Goal: Contribute content

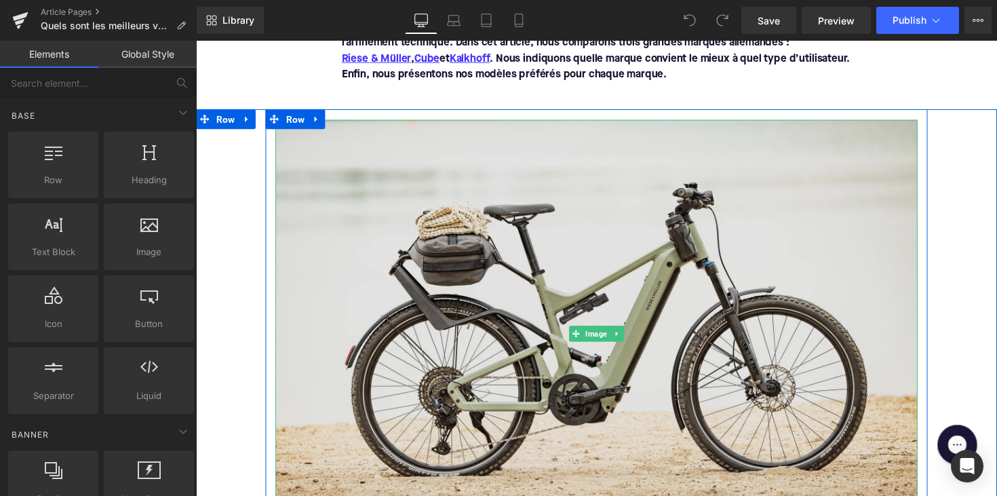
scroll to position [367, 0]
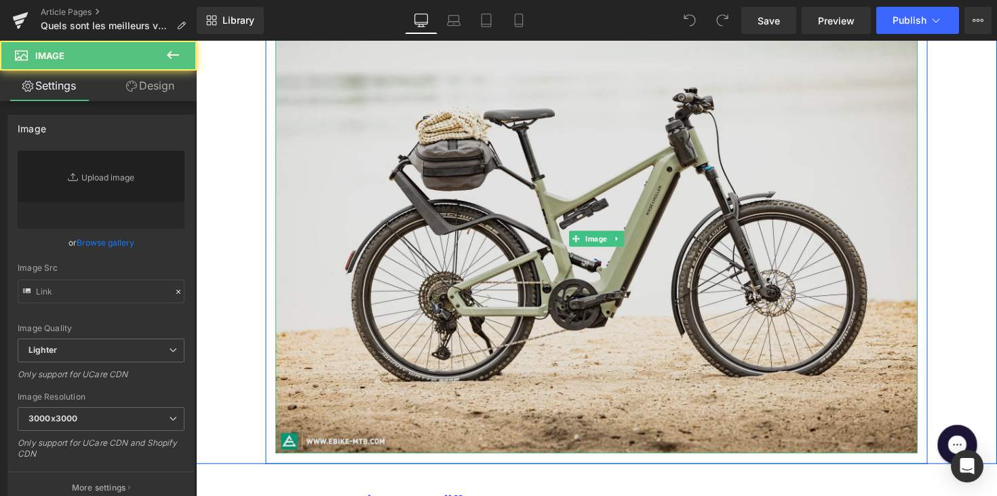
click at [478, 260] on img at bounding box center [606, 243] width 658 height 439
type input "[URL][DOMAIN_NAME]"
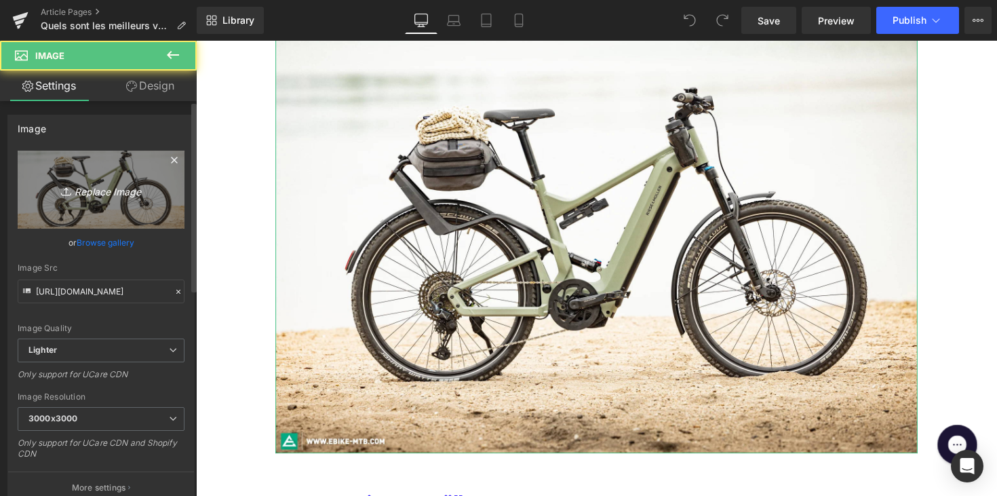
click at [107, 195] on icon "Replace Image" at bounding box center [101, 189] width 109 height 17
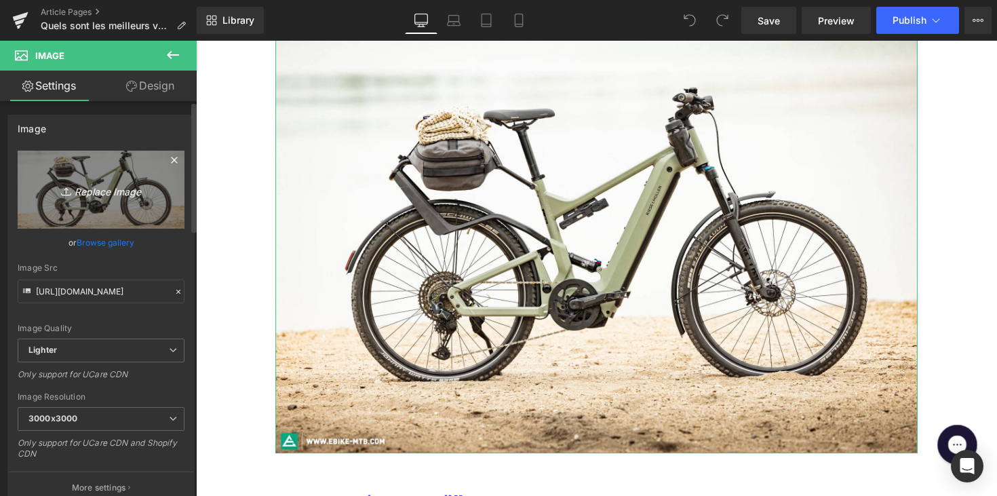
type input "C:\fakepath\Ontwerp zonder titel-62.png"
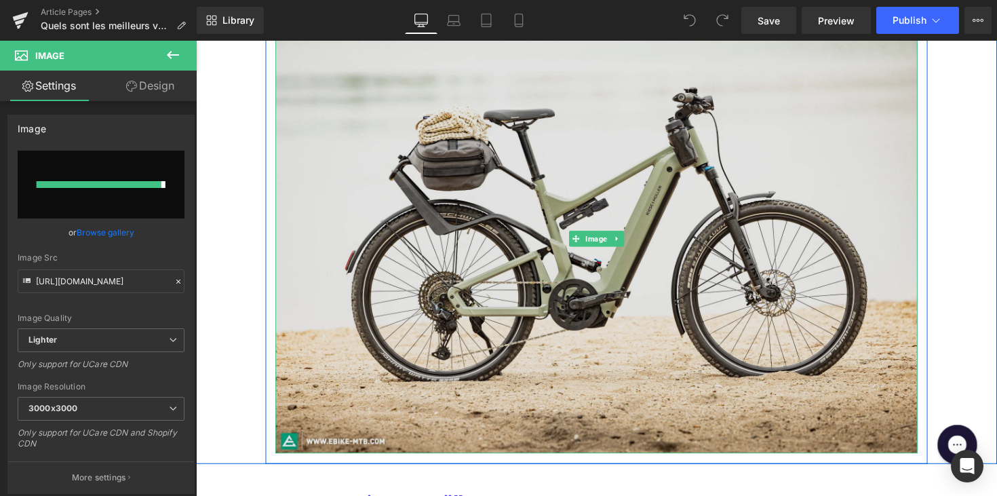
type input "[URL][DOMAIN_NAME]"
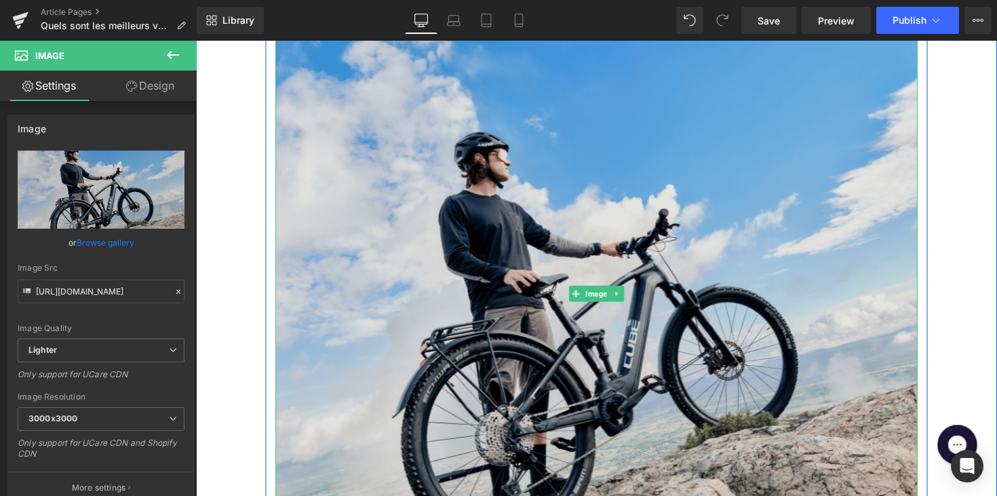
click at [418, 319] on img at bounding box center [606, 299] width 658 height 551
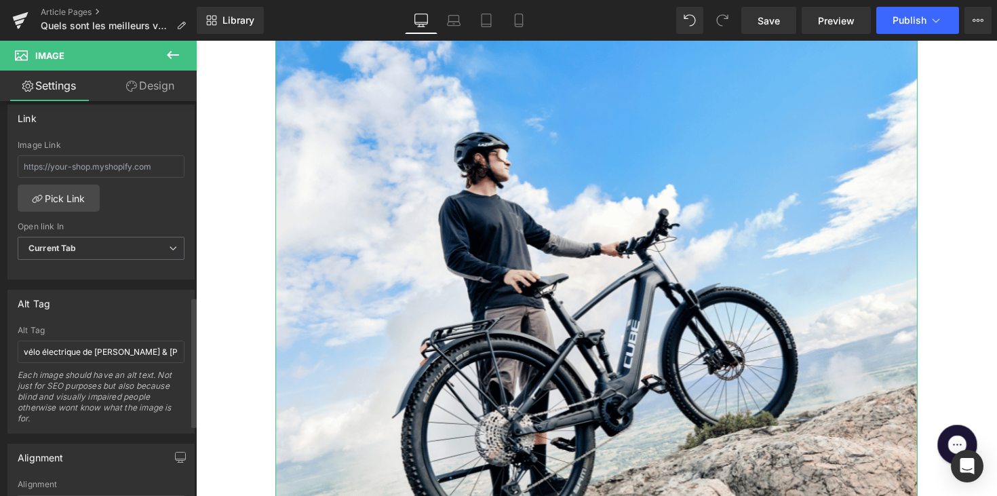
scroll to position [594, 0]
click at [111, 343] on input "vélo électrique de [PERSON_NAME] & [PERSON_NAME]" at bounding box center [101, 350] width 167 height 22
click at [104, 351] on input "vélo électrique de [PERSON_NAME] & [PERSON_NAME]" at bounding box center [101, 350] width 167 height 22
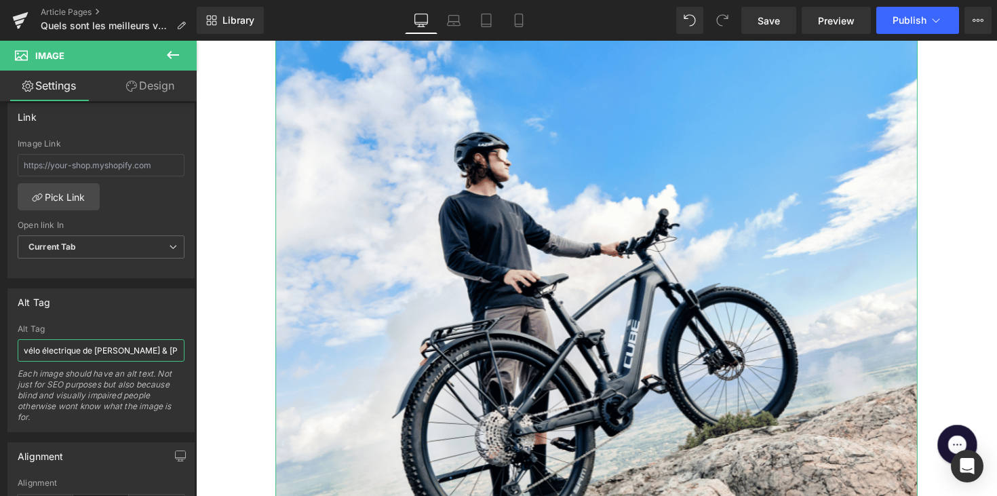
drag, startPoint x: 292, startPoint y: 391, endPoint x: 197, endPoint y: 357, distance: 100.0
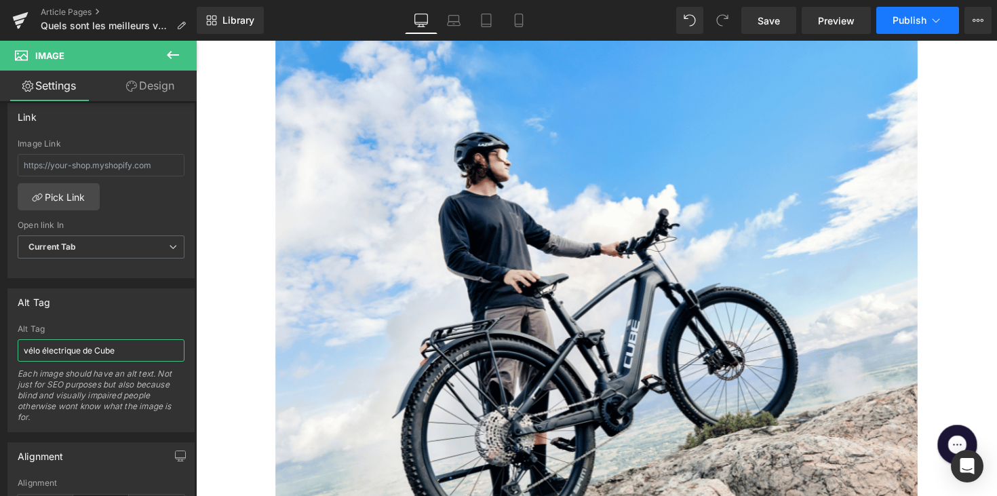
type input "vélo électrique de Cube"
click at [889, 28] on button "Publish" at bounding box center [917, 20] width 83 height 27
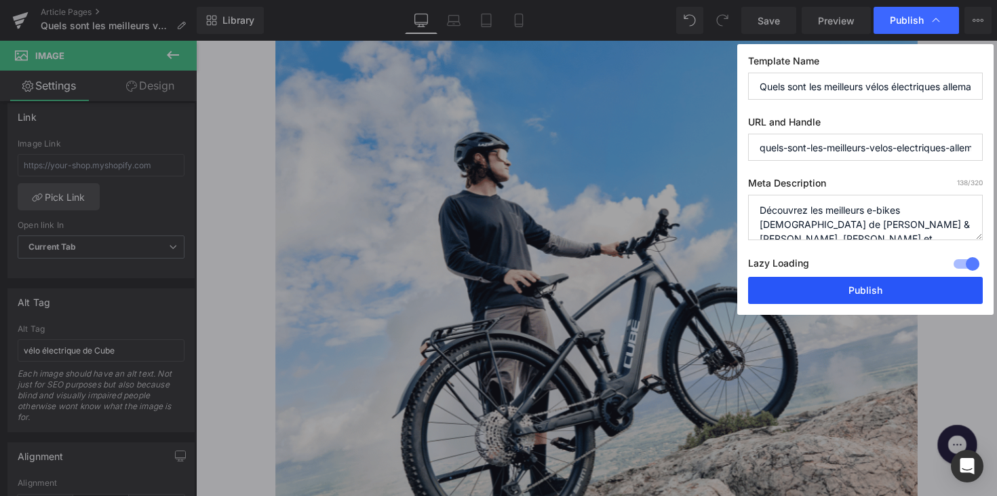
click at [835, 284] on button "Publish" at bounding box center [865, 290] width 235 height 27
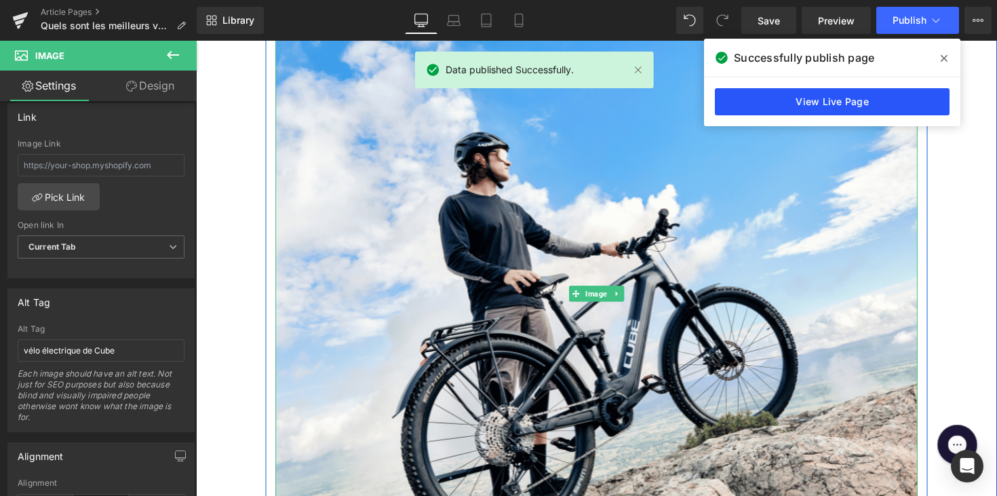
click at [0, 0] on link "View Live Page" at bounding box center [0, 0] width 0 height 0
